Goal: Task Accomplishment & Management: Manage account settings

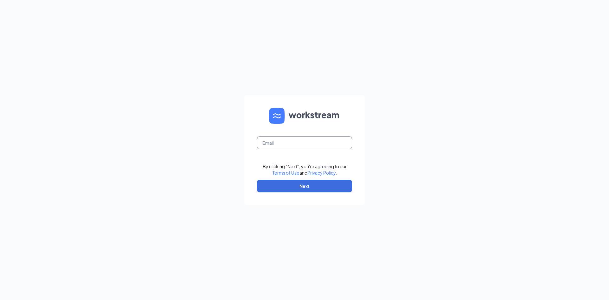
click at [322, 139] on input "text" at bounding box center [304, 142] width 95 height 13
type input "meganmckelvey48@gmail.com"
click at [290, 181] on button "Next" at bounding box center [304, 186] width 95 height 13
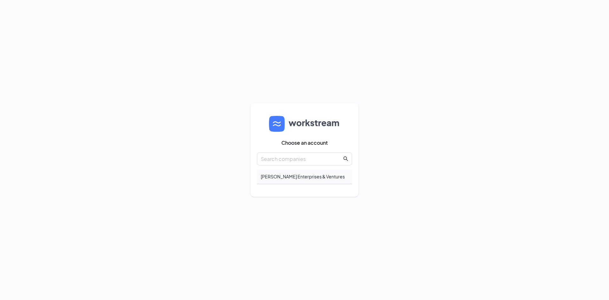
click at [351, 175] on div "[PERSON_NAME] Enterprises & Ventures" at bounding box center [304, 176] width 95 height 15
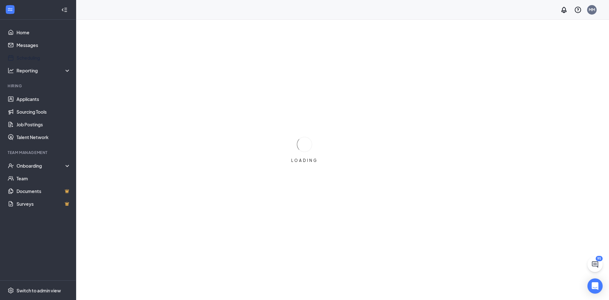
drag, startPoint x: 26, startPoint y: 53, endPoint x: 158, endPoint y: 234, distance: 224.9
click at [26, 53] on link "Scheduling" at bounding box center [44, 57] width 54 height 13
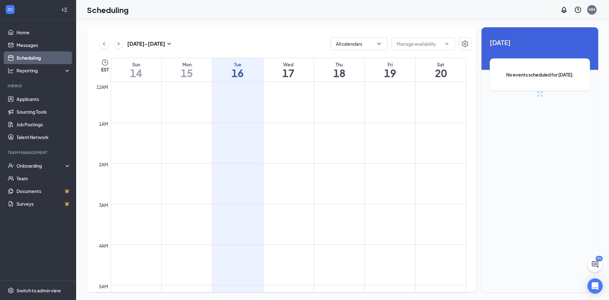
scroll to position [312, 0]
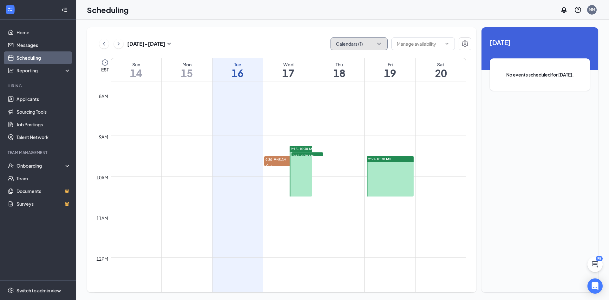
click at [370, 44] on button "Calendars (1)" at bounding box center [359, 43] width 57 height 13
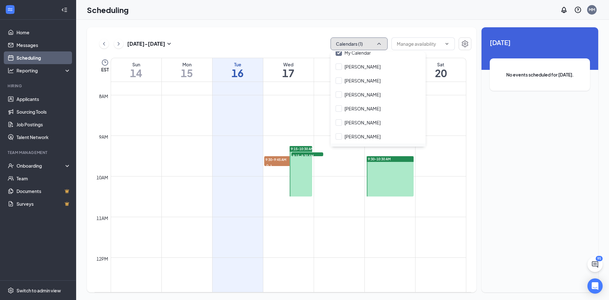
scroll to position [30, 0]
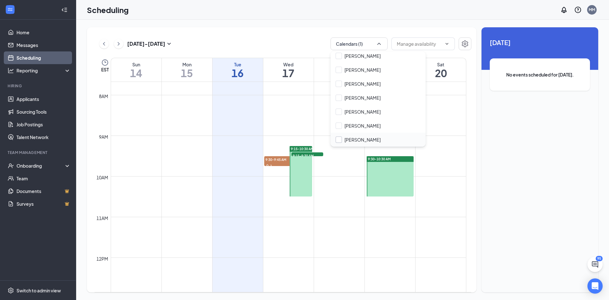
click at [366, 139] on input "[PERSON_NAME]" at bounding box center [358, 139] width 45 height 6
checkbox input "true"
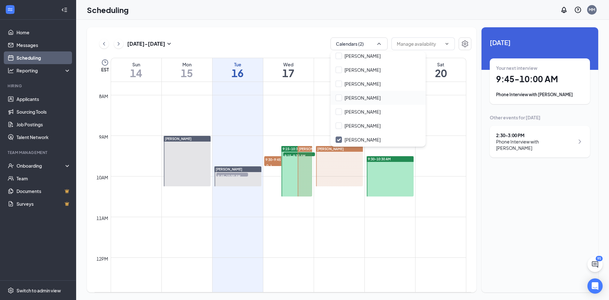
click at [386, 98] on div "[PERSON_NAME]" at bounding box center [378, 98] width 95 height 14
checkbox input "true"
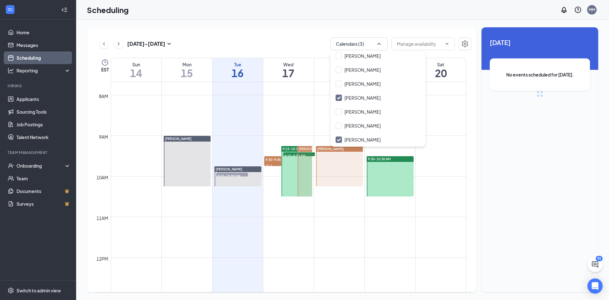
click at [270, 27] on div "Sep 14 - Sep 20 Calendars (3) EST Sun 14 Mon 15 Tue 16 Wed 17 Thu 18 Fri 19 Sat…" at bounding box center [282, 159] width 390 height 265
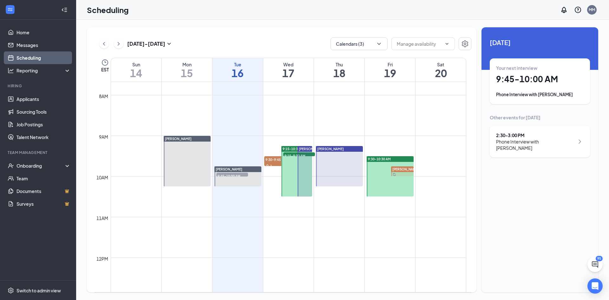
click at [554, 149] on div "Phone Interview with Hattie Chambers" at bounding box center [535, 144] width 78 height 13
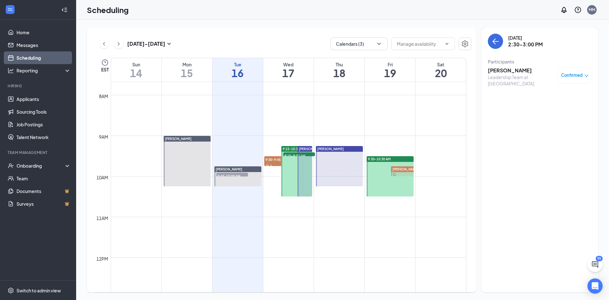
click at [509, 69] on h3 "Hattie Chambers" at bounding box center [521, 70] width 67 height 7
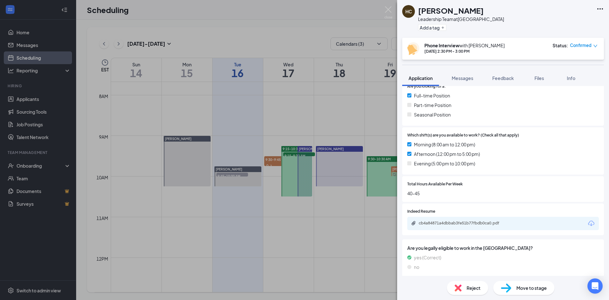
scroll to position [144, 0]
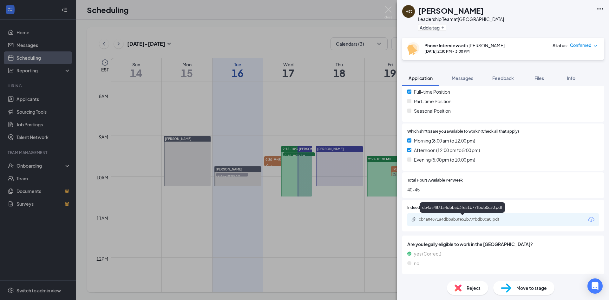
click at [464, 218] on div "cb4a84871a4dbbab3fe51b77fbdb0ca0.pdf" at bounding box center [463, 219] width 89 height 5
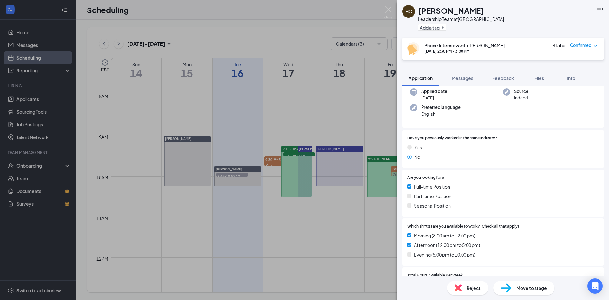
scroll to position [63, 0]
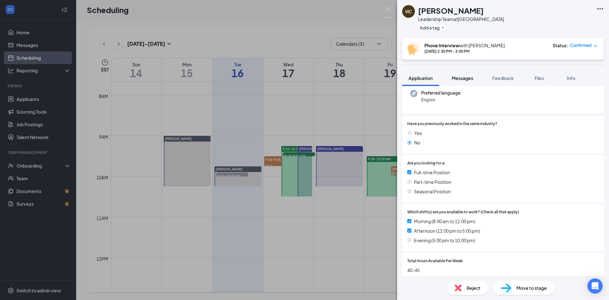
click at [462, 76] on span "Messages" at bounding box center [463, 78] width 22 height 6
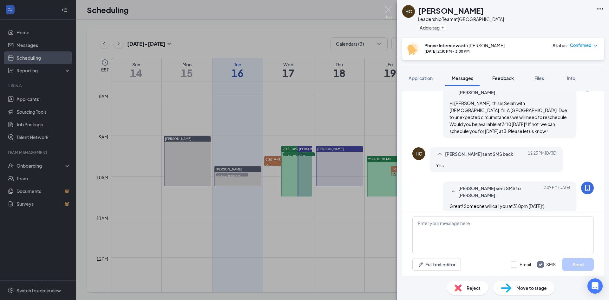
scroll to position [95, 0]
click at [511, 76] on span "Feedback" at bounding box center [504, 78] width 22 height 6
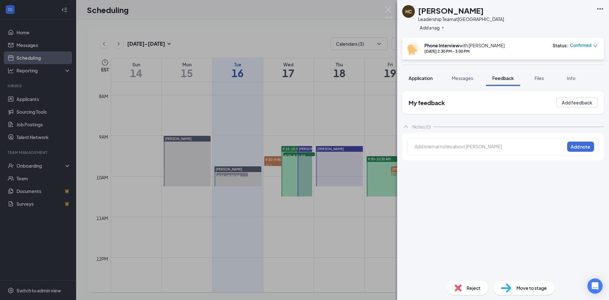
click at [424, 75] on span "Application" at bounding box center [421, 78] width 24 height 6
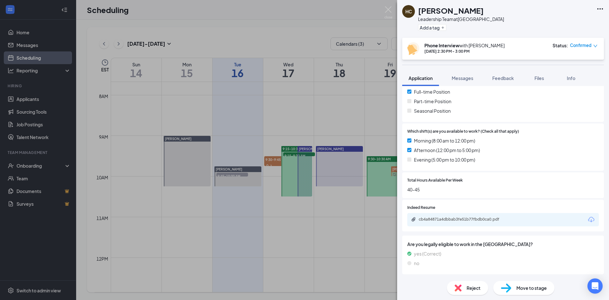
scroll to position [142, 0]
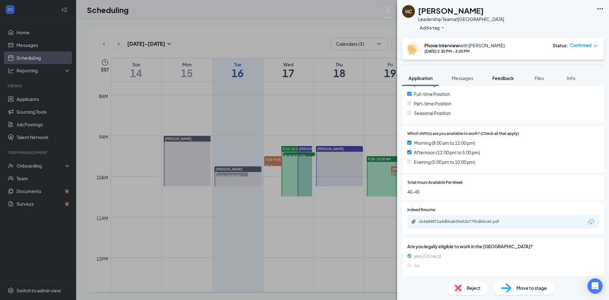
click at [499, 77] on span "Feedback" at bounding box center [504, 78] width 22 height 6
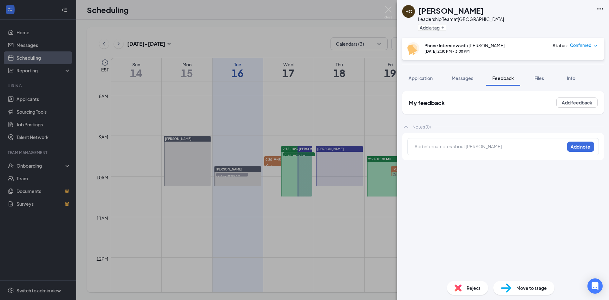
click at [481, 131] on div "Notes (0)" at bounding box center [503, 126] width 202 height 13
click at [480, 143] on div "My feedback Add feedback Notes (0) Add internal notes about Hattie Chambers Add…" at bounding box center [503, 183] width 202 height 185
click at [427, 130] on div "Notes (0)" at bounding box center [503, 126] width 202 height 13
click at [473, 146] on div at bounding box center [489, 146] width 149 height 7
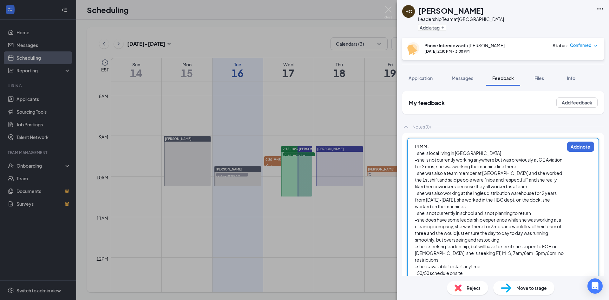
scroll to position [10, 0]
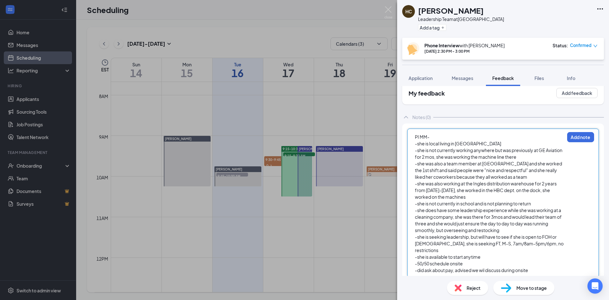
click at [486, 267] on span "-did ask about pay, advised we wil discuss during onsite" at bounding box center [471, 270] width 113 height 6
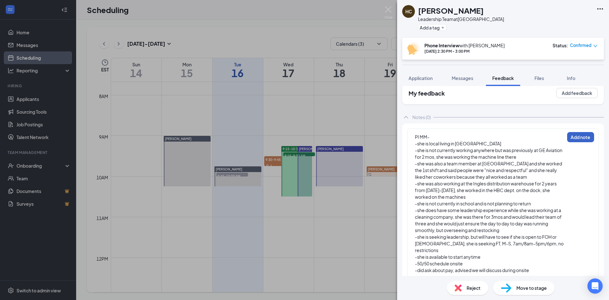
click at [576, 133] on button "Add note" at bounding box center [581, 137] width 27 height 10
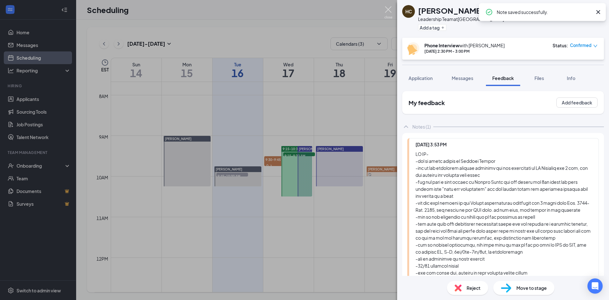
click at [389, 9] on img at bounding box center [389, 12] width 8 height 12
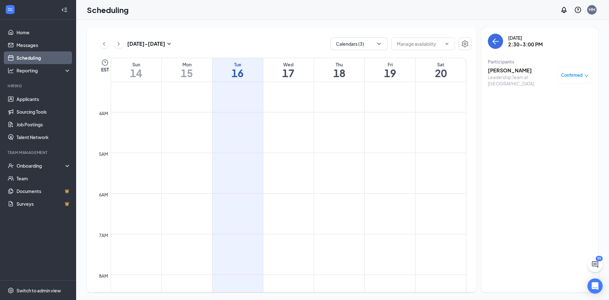
scroll to position [122, 0]
click at [287, 74] on h1 "17" at bounding box center [288, 73] width 50 height 11
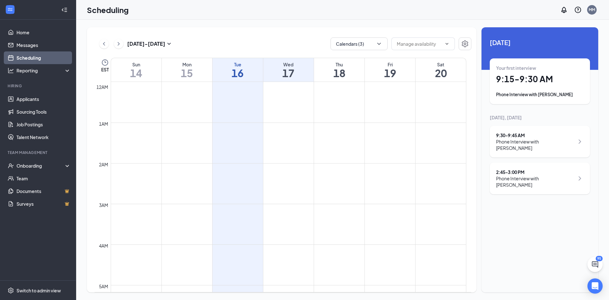
click at [557, 69] on div "Your first interview" at bounding box center [540, 68] width 88 height 6
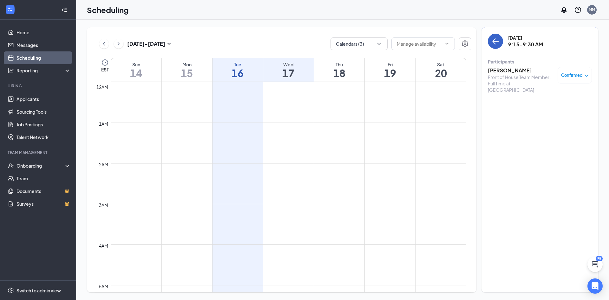
click at [498, 48] on button "back-button" at bounding box center [495, 41] width 15 height 15
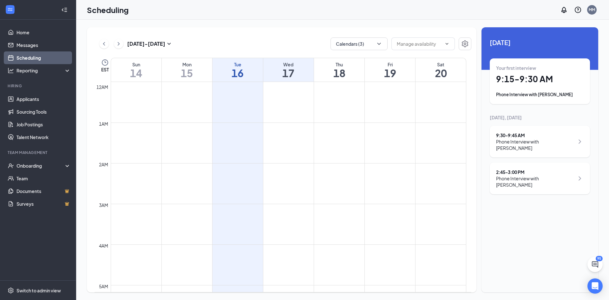
click at [537, 139] on div "Phone Interview with Jamie Sheriff" at bounding box center [535, 144] width 78 height 13
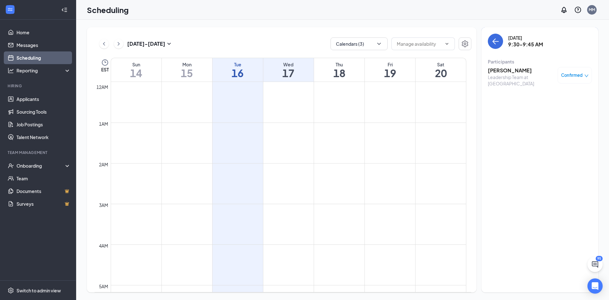
click at [510, 74] on h3 "Jamie Sheriff" at bounding box center [521, 70] width 67 height 7
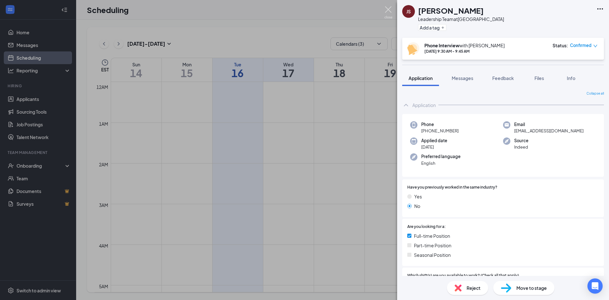
click at [389, 17] on img at bounding box center [389, 12] width 8 height 12
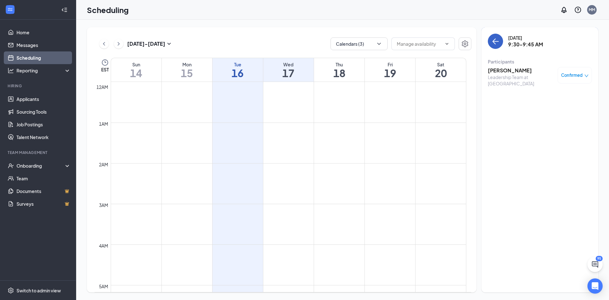
click at [495, 41] on icon "ArrowLeft" at bounding box center [496, 41] width 8 height 8
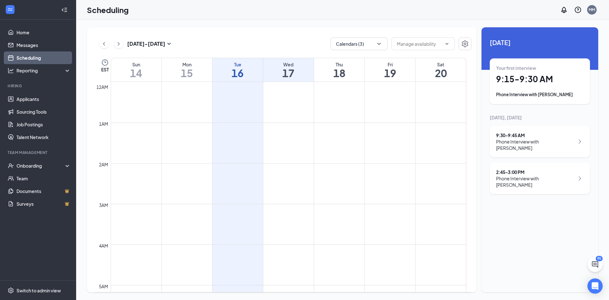
click at [532, 169] on div "2:45 - 3:00 PM" at bounding box center [535, 172] width 78 height 6
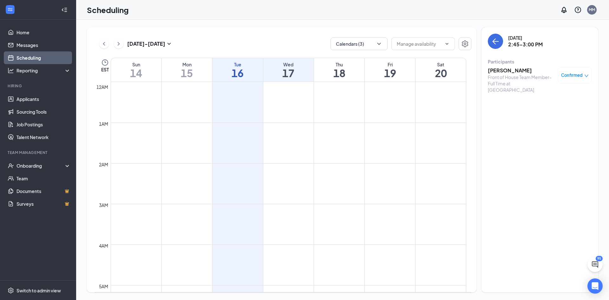
click at [514, 72] on h3 "Stephanie Conover" at bounding box center [521, 70] width 67 height 7
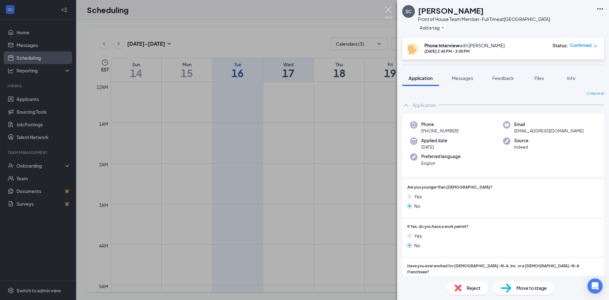
click at [389, 10] on img at bounding box center [389, 12] width 8 height 12
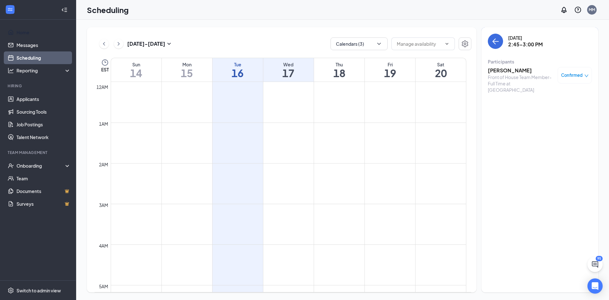
drag, startPoint x: 54, startPoint y: 33, endPoint x: 46, endPoint y: 59, distance: 27.5
click at [54, 33] on link "Home" at bounding box center [44, 32] width 54 height 13
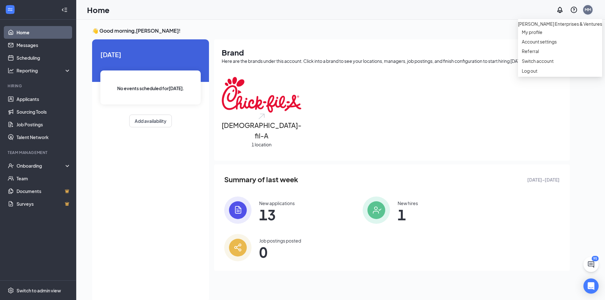
click at [590, 13] on div "MM" at bounding box center [588, 10] width 10 height 10
click at [552, 74] on div "Log out" at bounding box center [559, 71] width 76 height 6
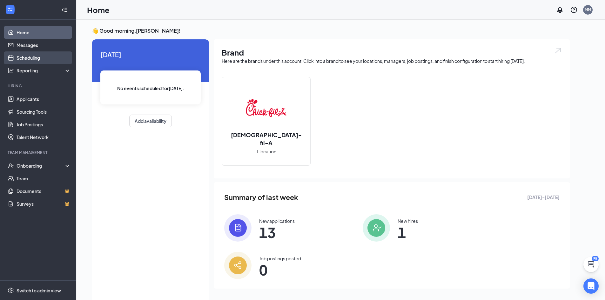
click at [40, 55] on link "Scheduling" at bounding box center [44, 57] width 54 height 13
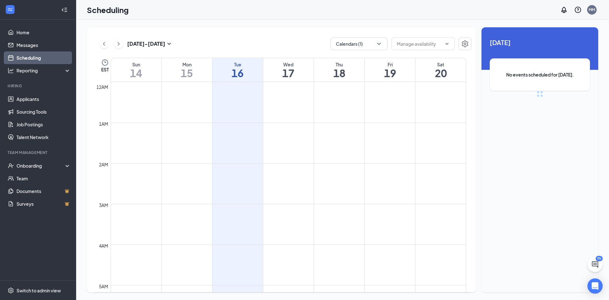
scroll to position [312, 0]
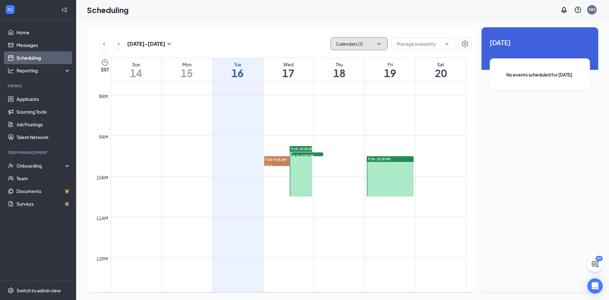
click at [360, 46] on button "Calendars (1)" at bounding box center [359, 43] width 57 height 13
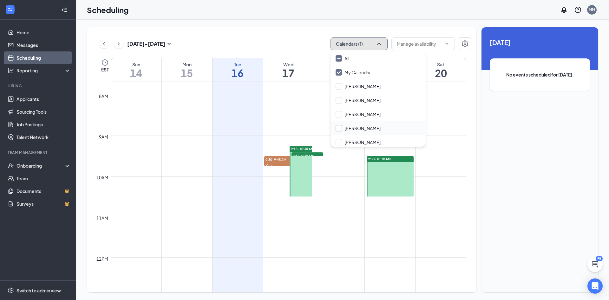
scroll to position [30, 0]
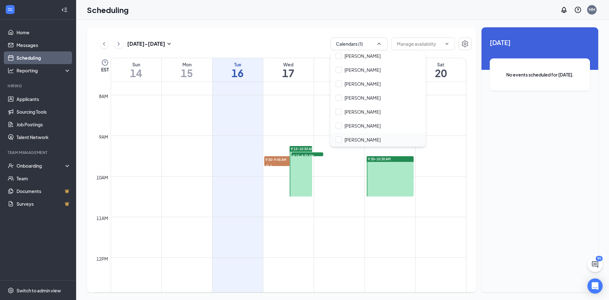
click at [373, 136] on div "[PERSON_NAME]" at bounding box center [378, 140] width 95 height 14
checkbox input "true"
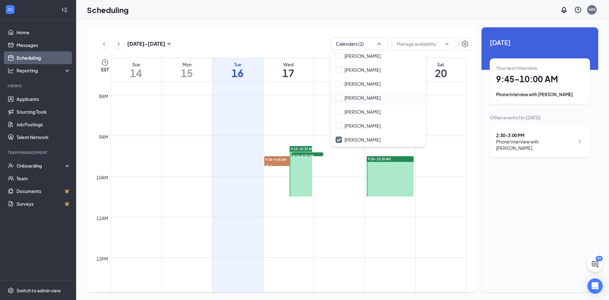
click at [379, 98] on div "Rachel Dickson" at bounding box center [378, 98] width 95 height 14
checkbox input "true"
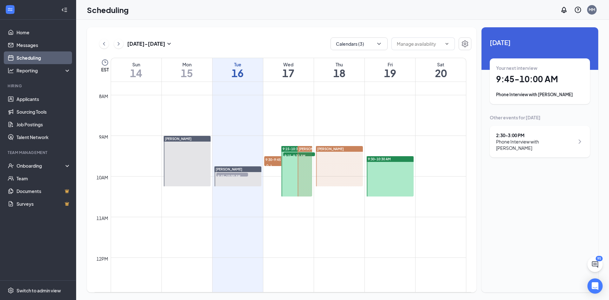
click at [295, 35] on div "Sep 14 - Sep 20 Calendars (3) EST Sun 14 Mon 15 Tue 16 Wed 17 Thu 18 Fri 19 Sat…" at bounding box center [282, 159] width 390 height 265
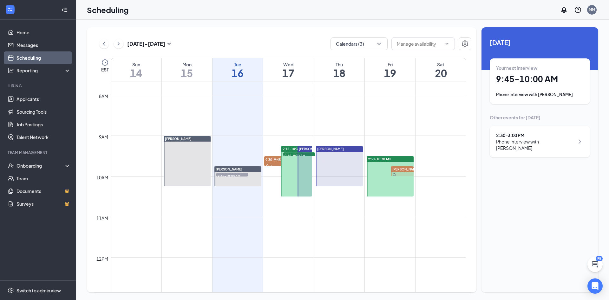
click at [297, 74] on h1 "17" at bounding box center [288, 73] width 50 height 11
drag, startPoint x: 178, startPoint y: 35, endPoint x: 381, endPoint y: 63, distance: 204.5
click at [381, 63] on div "Fri" at bounding box center [390, 64] width 50 height 6
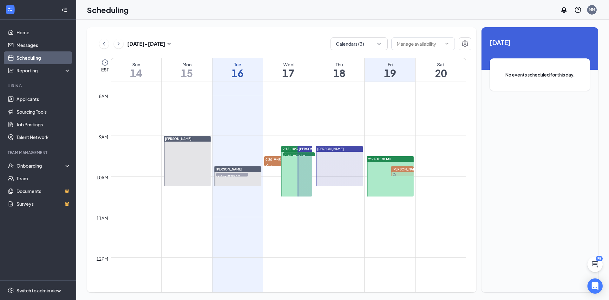
click at [335, 69] on h1 "18" at bounding box center [339, 73] width 50 height 11
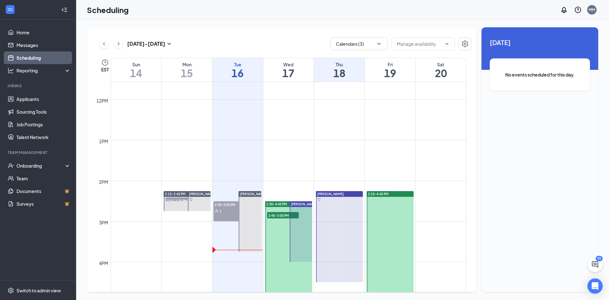
scroll to position [471, 0]
click at [279, 67] on div "Wed" at bounding box center [288, 64] width 50 height 6
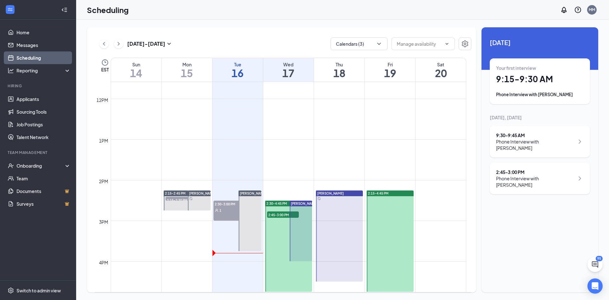
scroll to position [598, 0]
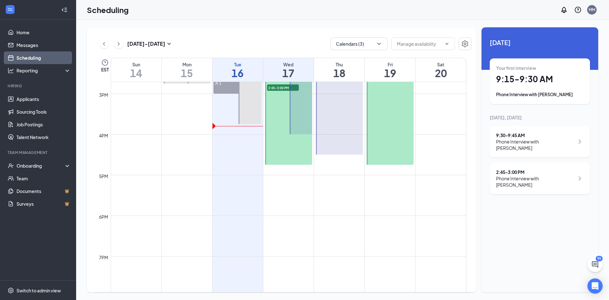
click at [385, 141] on div at bounding box center [390, 113] width 47 height 101
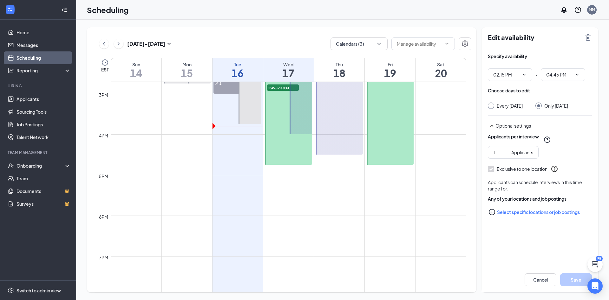
click at [589, 37] on icon "TrashOutline" at bounding box center [589, 38] width 8 height 8
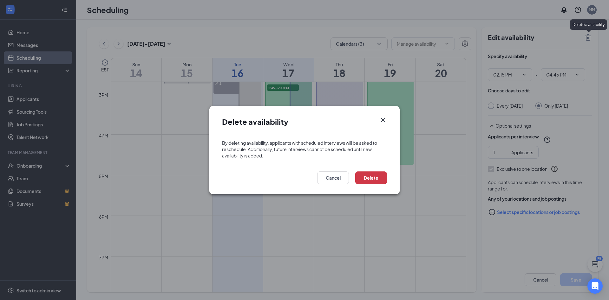
click at [373, 169] on div "Delete Cancel" at bounding box center [304, 179] width 190 height 29
click at [378, 177] on button "Delete" at bounding box center [371, 177] width 32 height 13
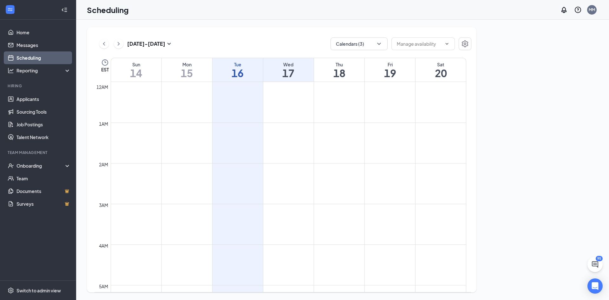
scroll to position [312, 0]
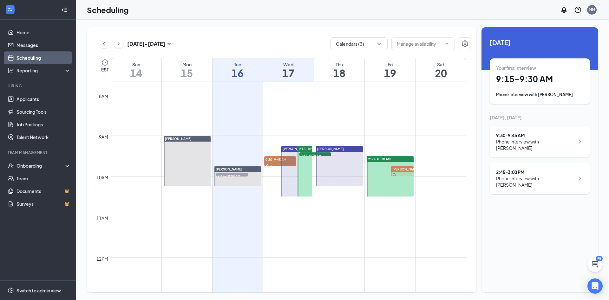
click at [381, 72] on h1 "19" at bounding box center [390, 73] width 50 height 11
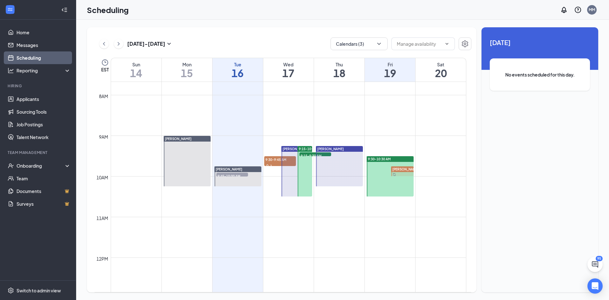
click at [399, 185] on div at bounding box center [390, 176] width 47 height 40
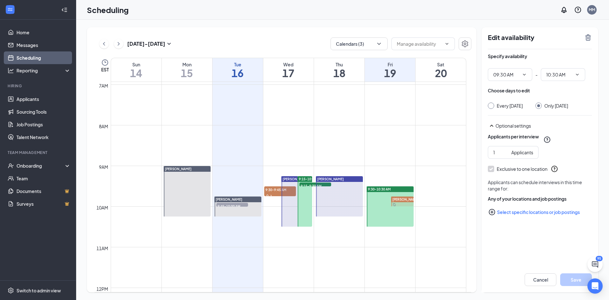
scroll to position [280, 0]
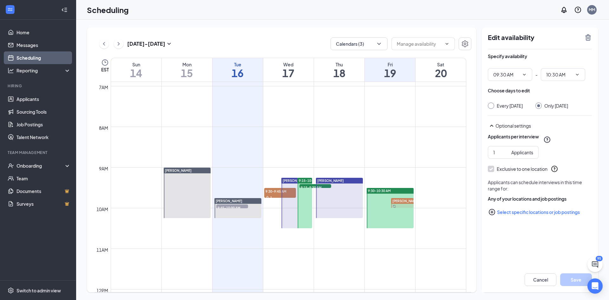
click at [293, 71] on h1 "17" at bounding box center [288, 73] width 50 height 11
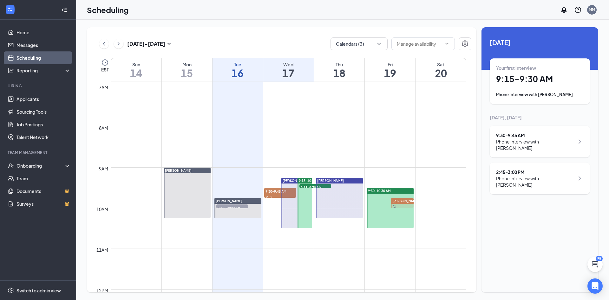
click at [535, 183] on div "2:45 - 3:00 PM Phone Interview with Stephanie Conover" at bounding box center [540, 179] width 100 height 32
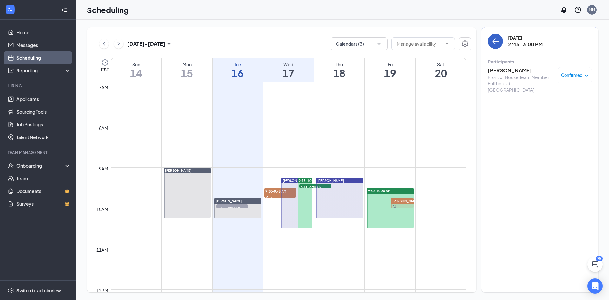
click at [496, 35] on button "back-button" at bounding box center [495, 41] width 15 height 15
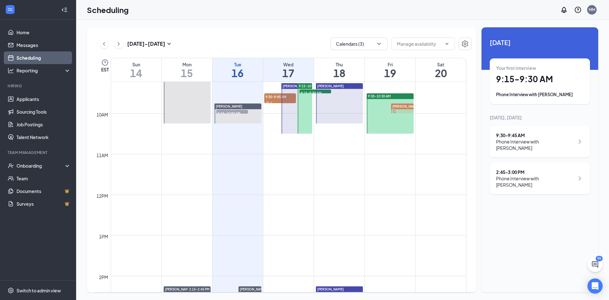
scroll to position [375, 0]
click at [298, 116] on div at bounding box center [305, 108] width 15 height 50
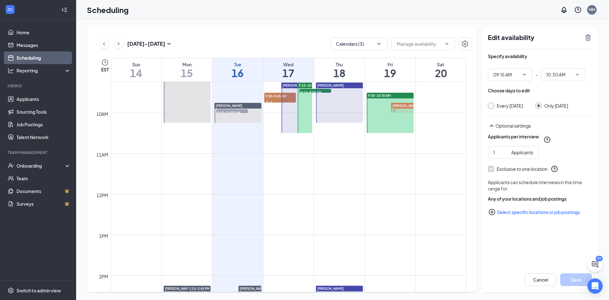
click at [304, 66] on div "Wed" at bounding box center [288, 64] width 50 height 6
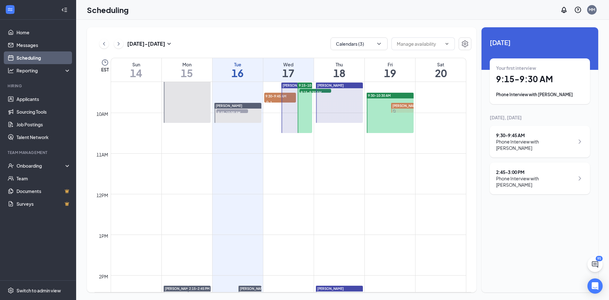
click at [546, 77] on h1 "9:15 - 9:30 AM" at bounding box center [540, 79] width 88 height 11
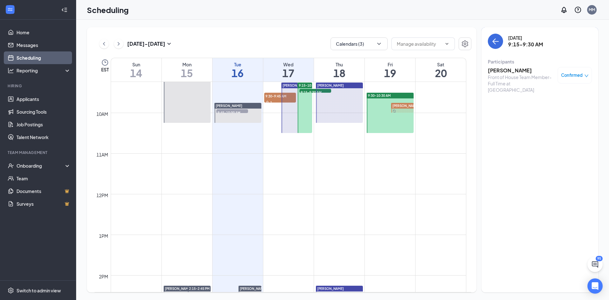
click at [510, 69] on h3 "Hannah Cagle" at bounding box center [521, 70] width 67 height 7
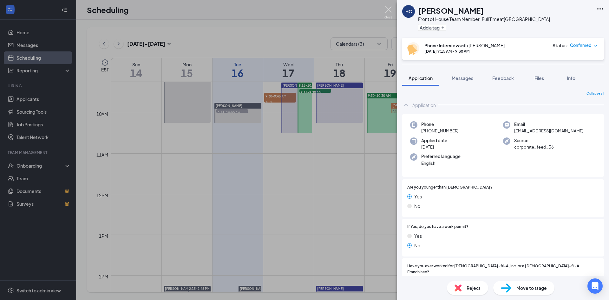
click at [389, 8] on img at bounding box center [389, 12] width 8 height 12
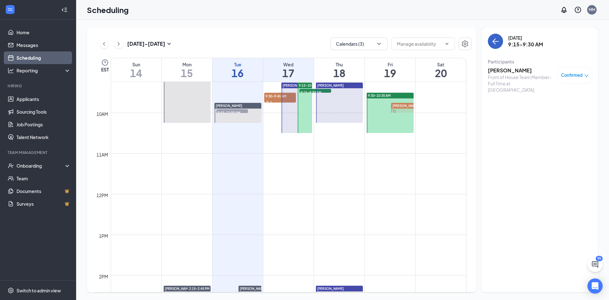
drag, startPoint x: 497, startPoint y: 38, endPoint x: 477, endPoint y: 3, distance: 41.1
click at [497, 37] on button "back-button" at bounding box center [495, 41] width 15 height 15
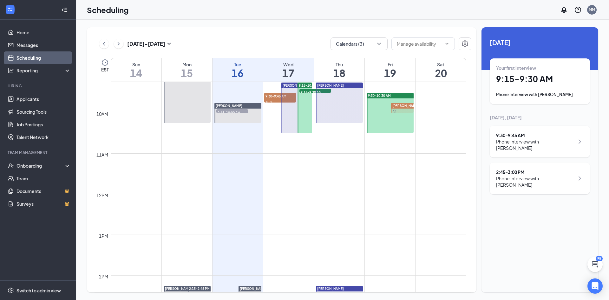
click at [378, 109] on div at bounding box center [390, 113] width 47 height 40
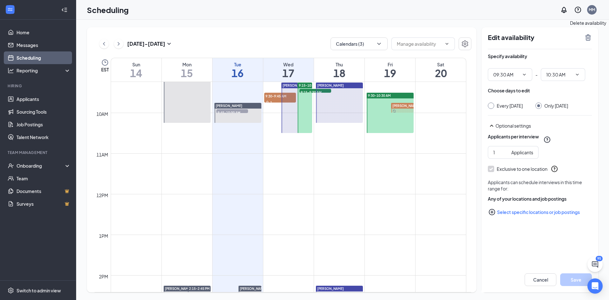
click at [586, 37] on icon "TrashOutline" at bounding box center [589, 38] width 8 height 8
